Goal: Transaction & Acquisition: Obtain resource

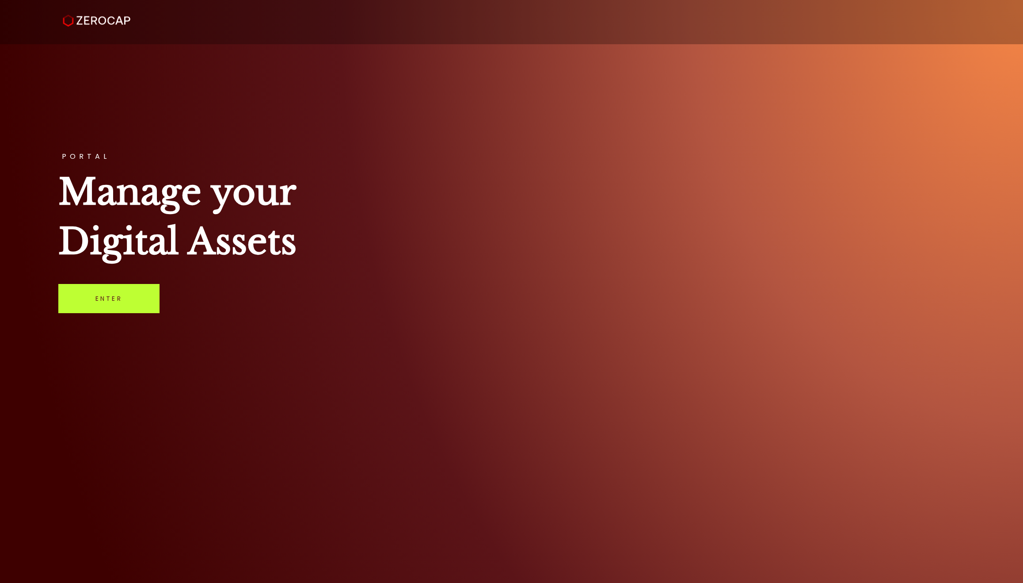
click at [127, 306] on link "Enter" at bounding box center [108, 298] width 101 height 29
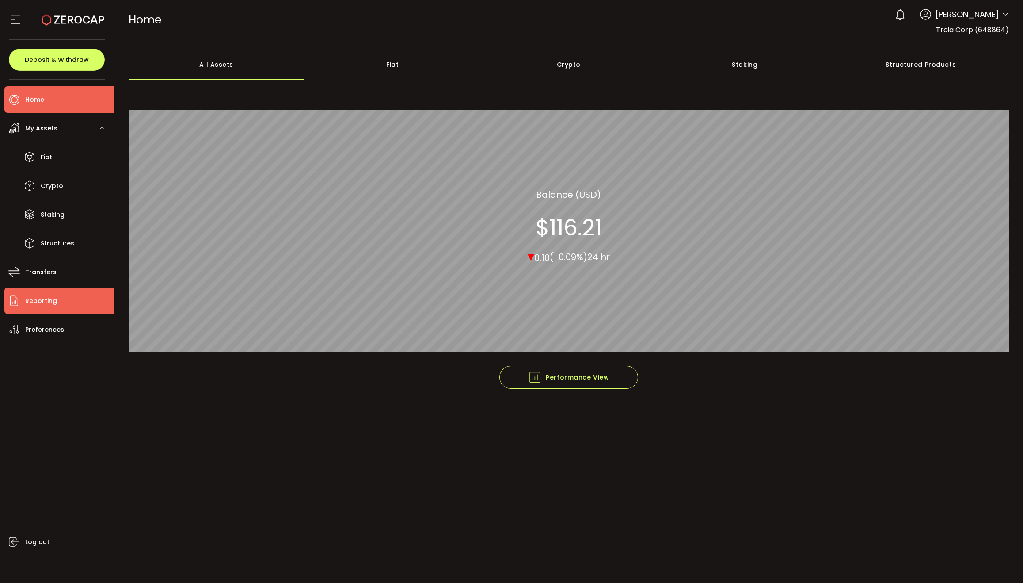
click at [45, 309] on li "Reporting" at bounding box center [58, 300] width 109 height 27
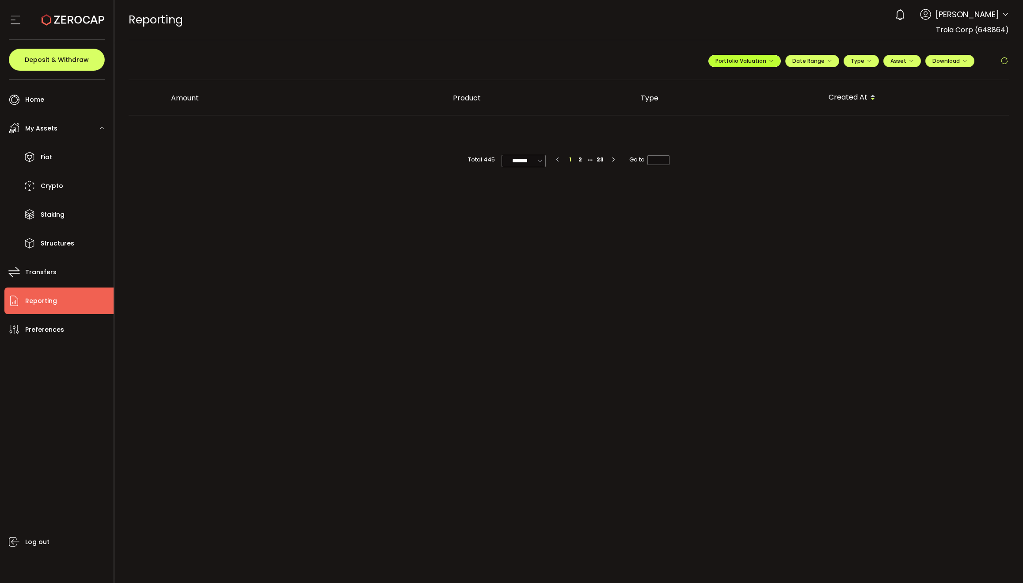
click at [746, 61] on span "Portfolio Valuation" at bounding box center [745, 61] width 58 height 8
click at [800, 54] on div "**********" at bounding box center [859, 64] width 301 height 27
click at [803, 58] on span "Date Range" at bounding box center [813, 61] width 40 height 8
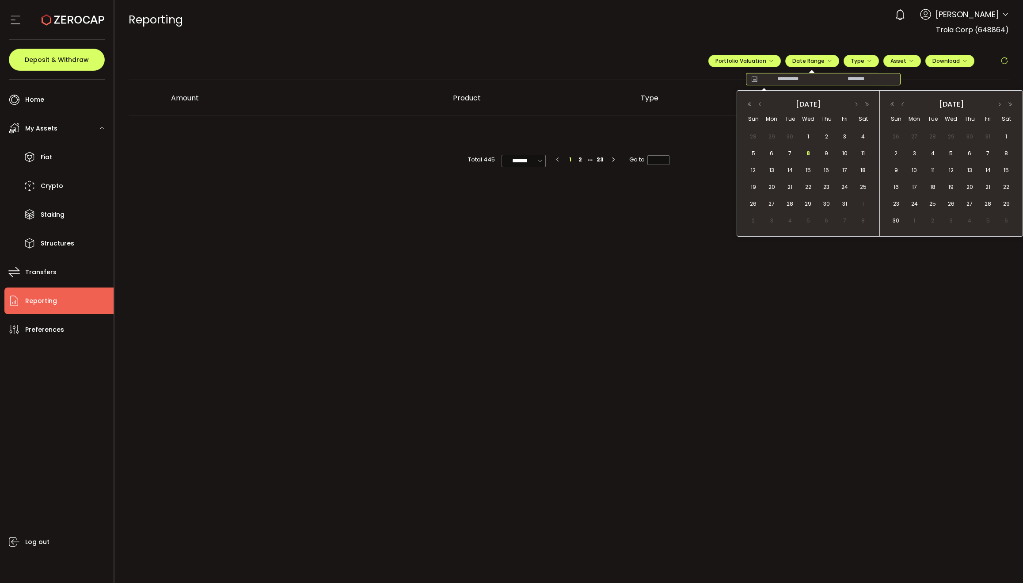
click at [791, 79] on input at bounding box center [788, 79] width 57 height 9
click at [759, 107] on button "button" at bounding box center [760, 104] width 11 height 6
click at [767, 134] on span "1" at bounding box center [772, 136] width 11 height 11
click at [790, 205] on span "30" at bounding box center [790, 203] width 11 height 11
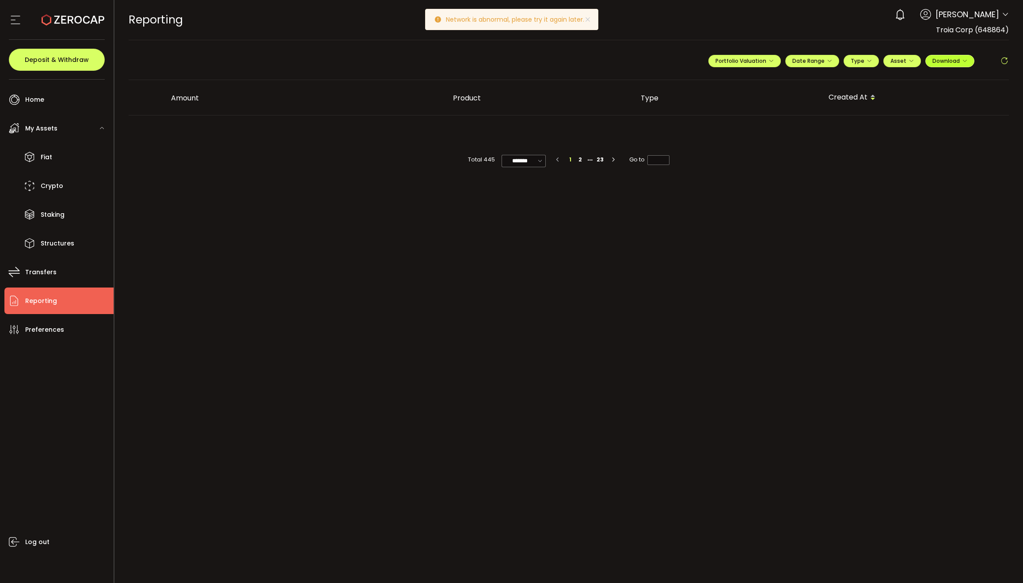
click at [958, 62] on span "Download" at bounding box center [950, 61] width 35 height 8
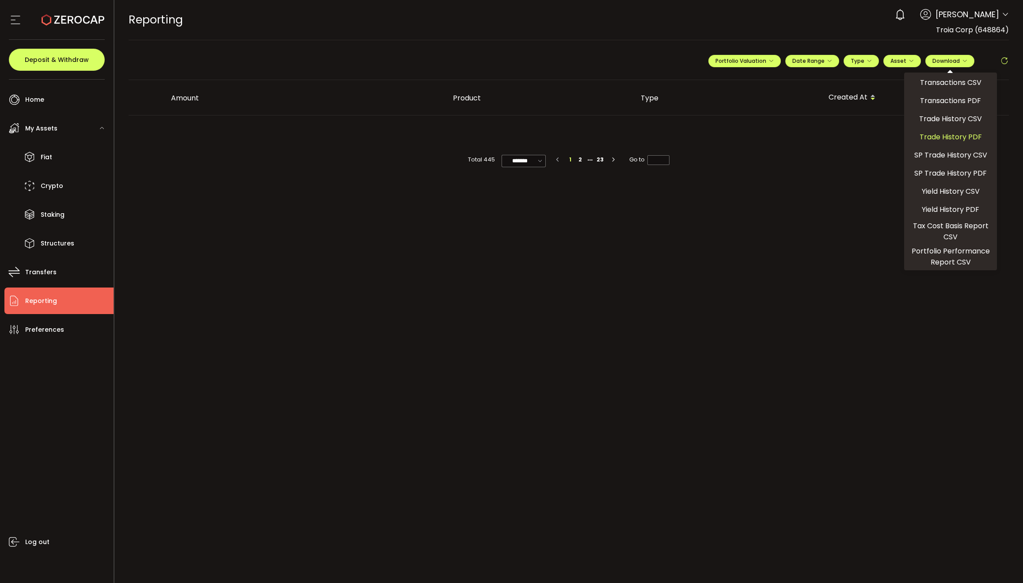
click at [940, 137] on span "Trade History PDF" at bounding box center [951, 136] width 62 height 11
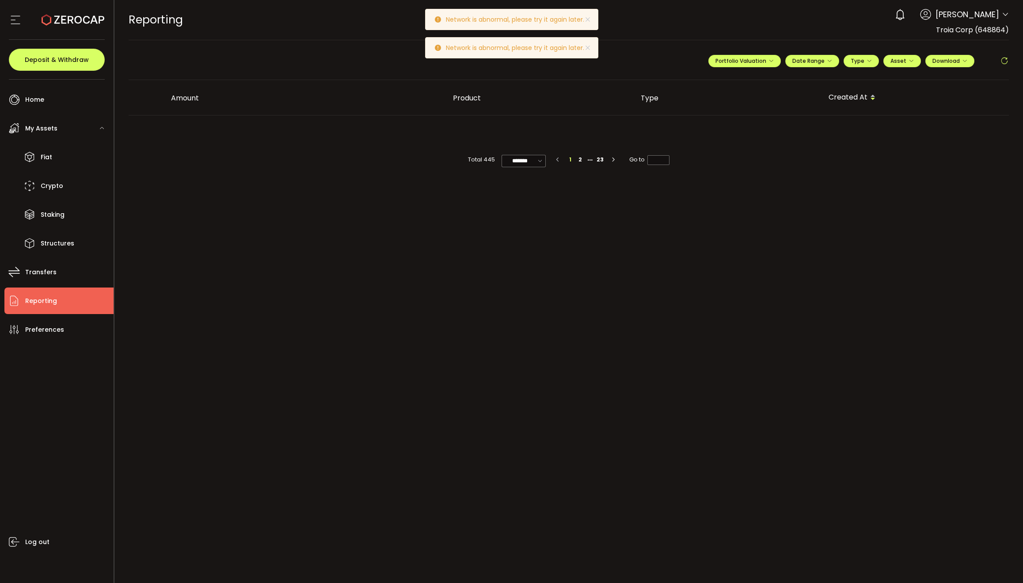
click at [527, 376] on main "**********" at bounding box center [568, 311] width 909 height 542
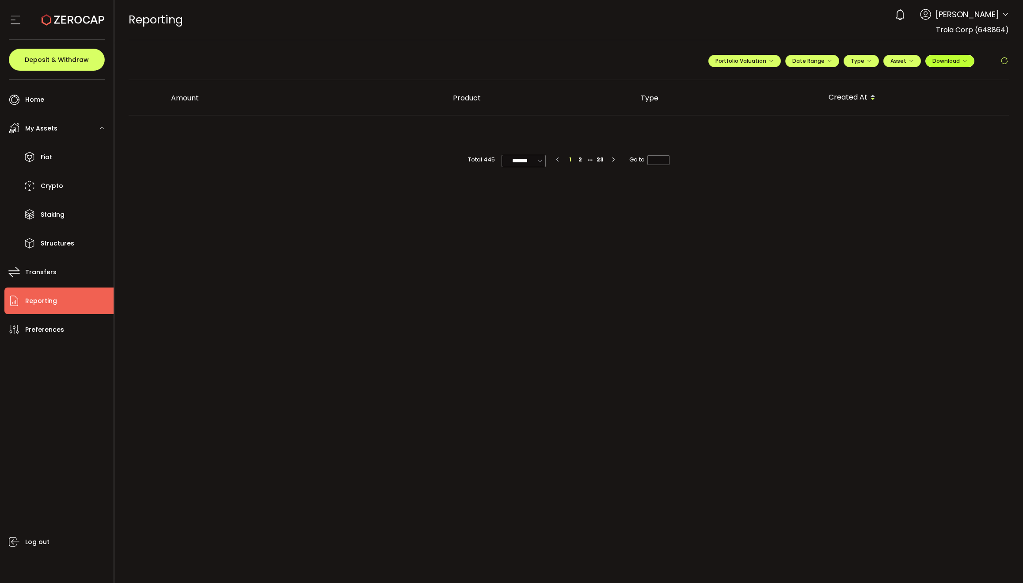
click at [951, 61] on span "Download" at bounding box center [950, 61] width 35 height 8
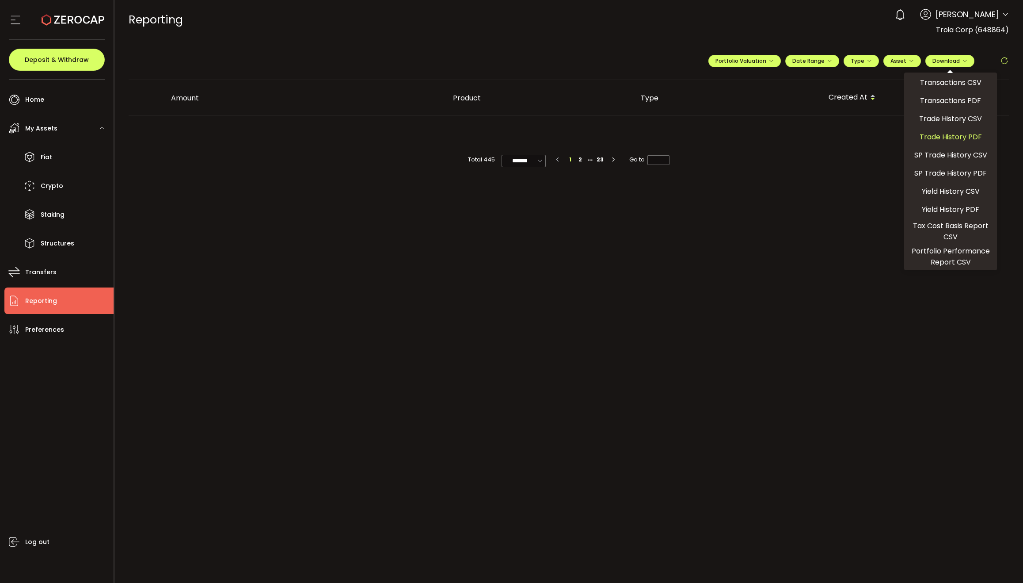
click at [942, 137] on span "Trade History PDF" at bounding box center [951, 136] width 62 height 11
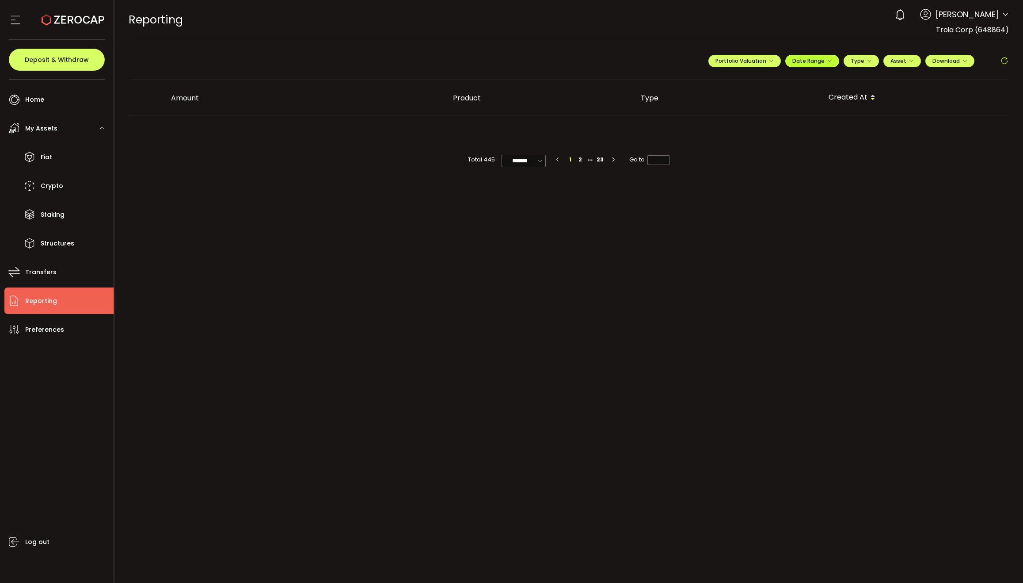
click at [825, 62] on span "Date Range" at bounding box center [813, 61] width 40 height 8
click at [793, 79] on input "**********" at bounding box center [788, 79] width 57 height 9
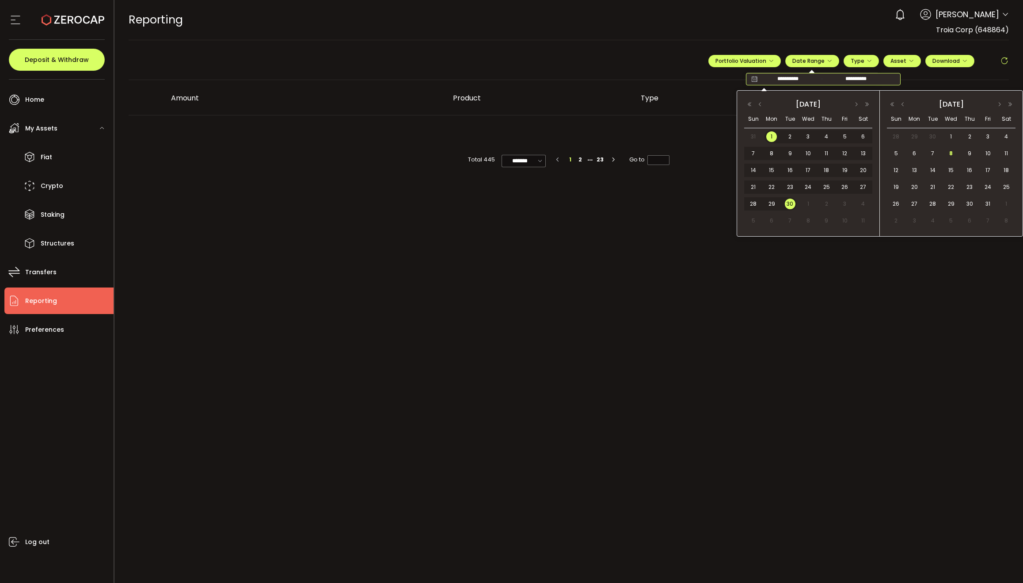
click at [770, 135] on span "1" at bounding box center [772, 136] width 11 height 11
click at [793, 204] on span "30" at bounding box center [790, 203] width 11 height 11
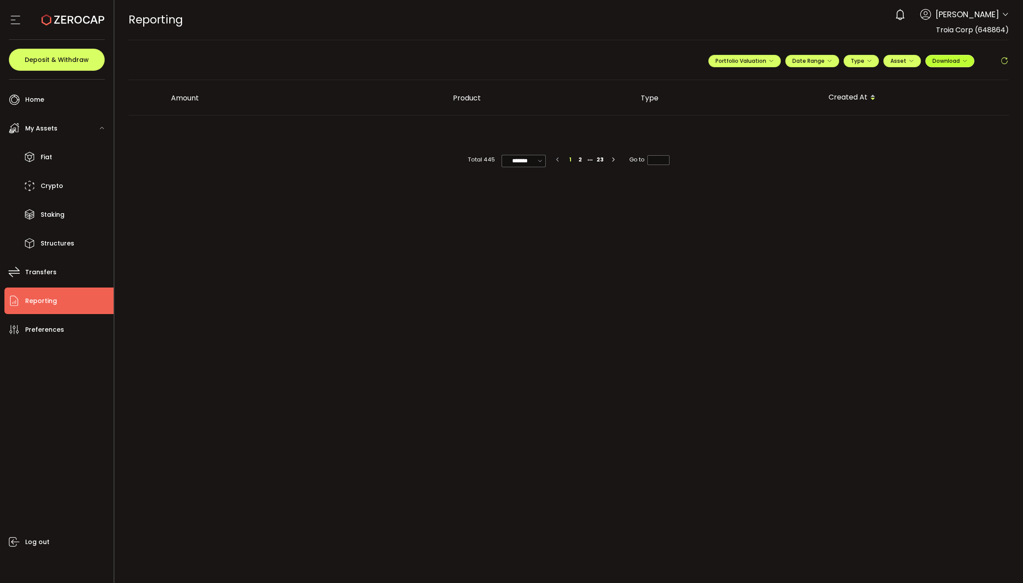
click at [946, 61] on span "Download" at bounding box center [950, 61] width 35 height 8
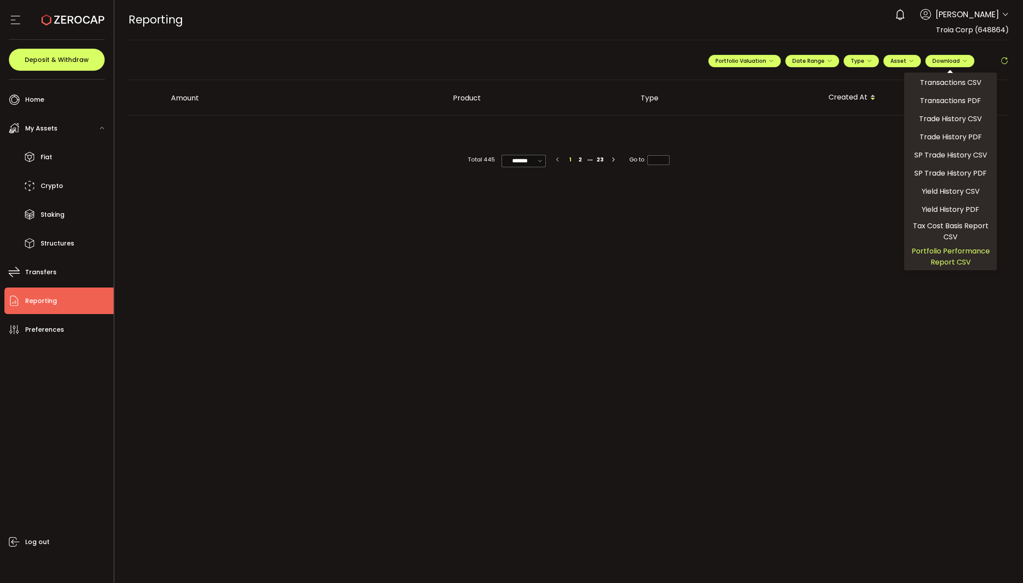
click at [952, 257] on span "Portfolio Performance Report CSV" at bounding box center [951, 256] width 86 height 22
click at [848, 14] on div "REPORTING Buy Power $0.00 USD Reporting Reporting Your verification is pending …" at bounding box center [569, 20] width 881 height 40
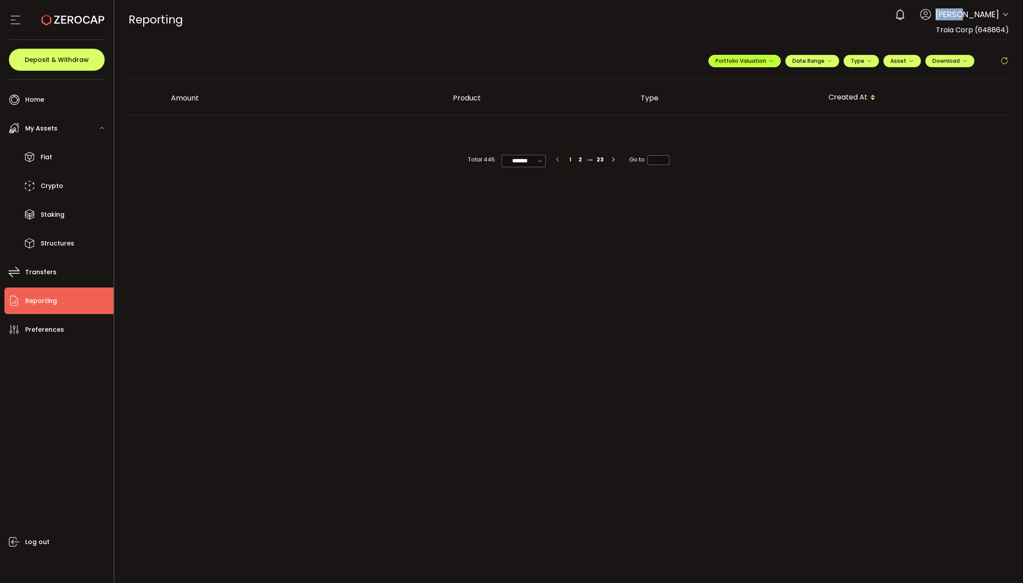
click at [762, 61] on span "Portfolio Valuation" at bounding box center [745, 61] width 58 height 8
click at [771, 83] on span "Portfolio Valuation" at bounding box center [773, 82] width 49 height 8
click at [705, 84] on input "**********" at bounding box center [709, 82] width 35 height 11
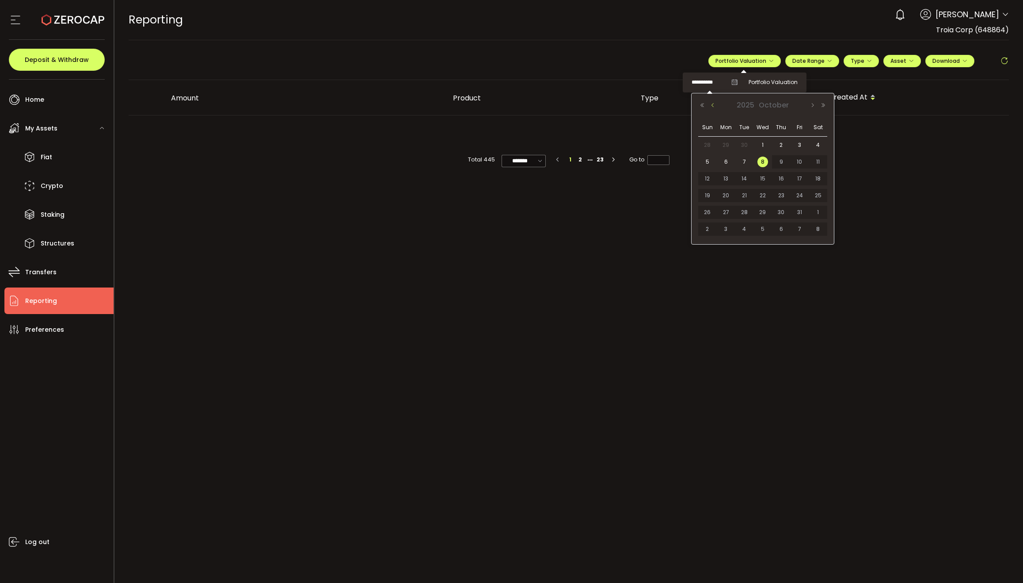
click at [712, 107] on button "Previous Month" at bounding box center [713, 105] width 11 height 6
click at [746, 215] on span "30" at bounding box center [744, 212] width 11 height 11
type input "**********"
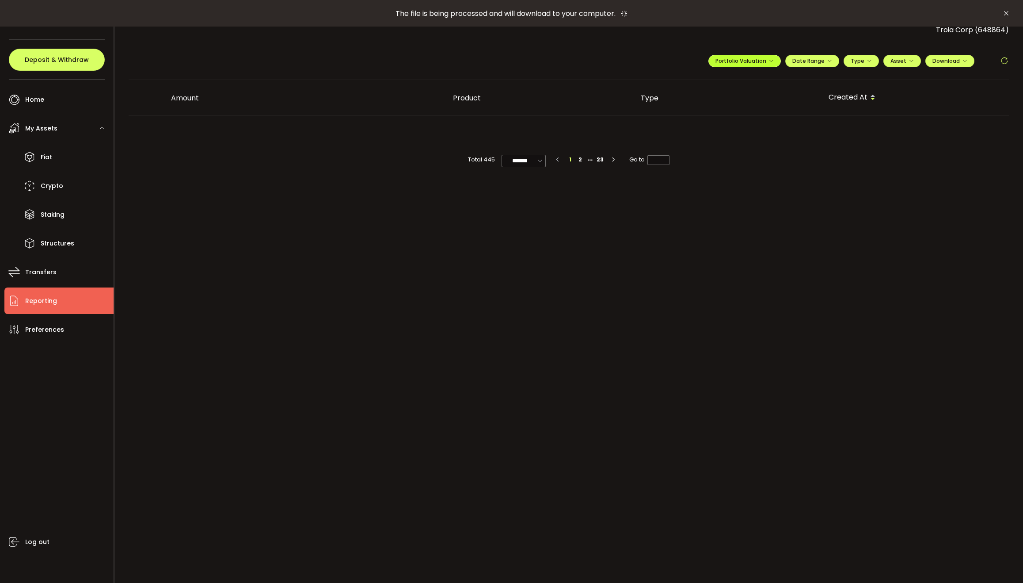
click at [757, 62] on span "Portfolio Valuation" at bounding box center [745, 61] width 58 height 8
